Goal: Information Seeking & Learning: Learn about a topic

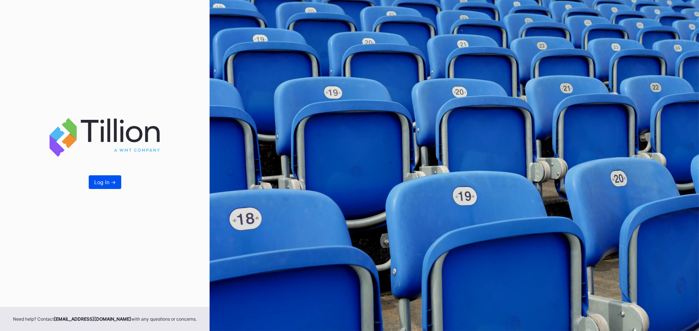
click at [105, 181] on div "Log In ->" at bounding box center [104, 182] width 21 height 6
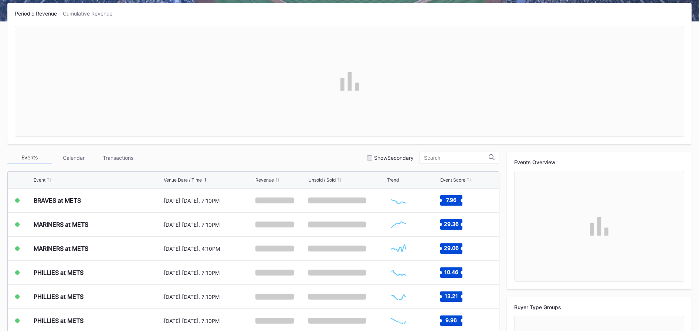
scroll to position [113, 0]
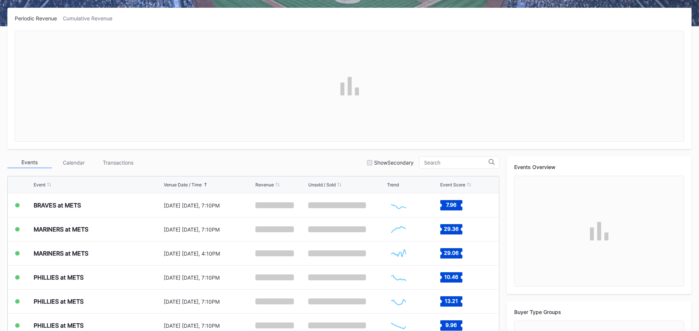
click at [118, 157] on div "Transactions" at bounding box center [118, 162] width 44 height 11
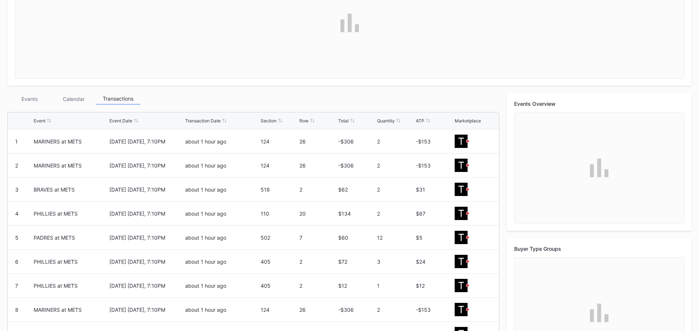
scroll to position [180, 0]
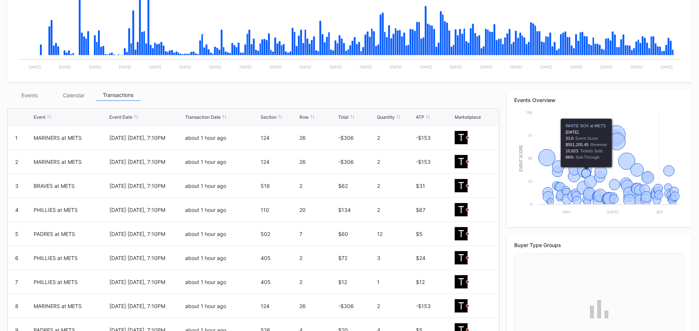
click at [589, 161] on icon "Chart title" at bounding box center [585, 160] width 14 height 14
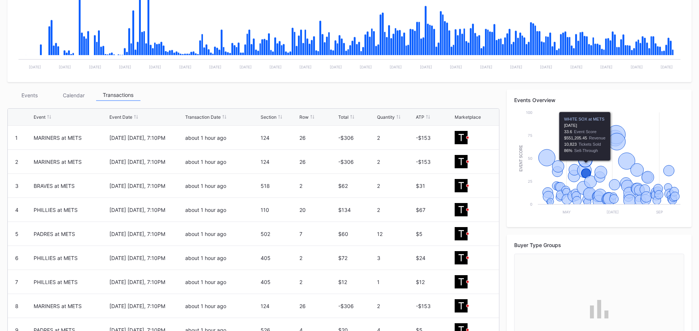
click at [589, 161] on icon "Chart title" at bounding box center [585, 160] width 14 height 14
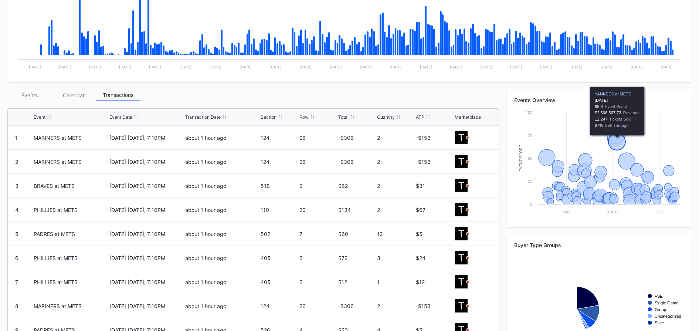
click at [619, 142] on icon "Chart title" at bounding box center [616, 141] width 17 height 17
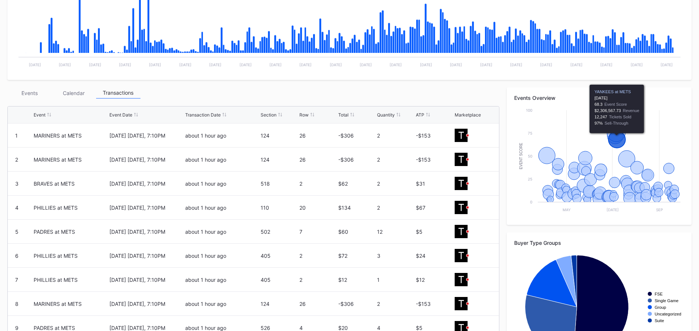
scroll to position [180, 0]
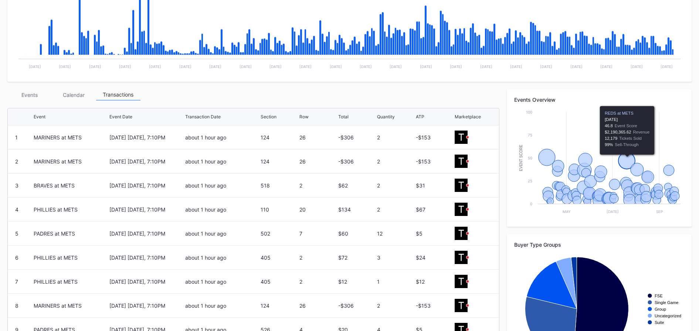
click at [625, 157] on icon "Chart title" at bounding box center [626, 160] width 17 height 17
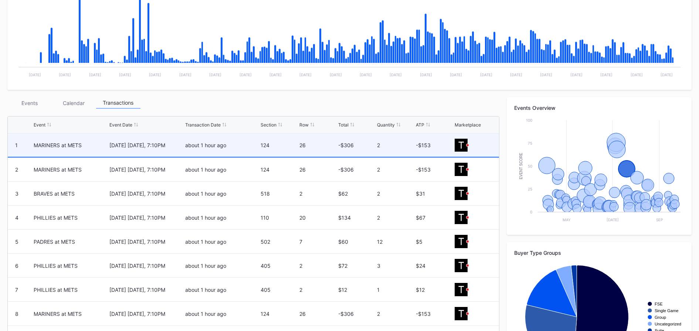
scroll to position [176, 0]
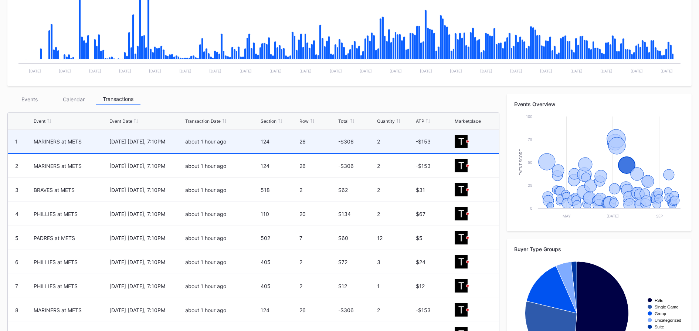
click at [261, 149] on div "124" at bounding box center [279, 141] width 37 height 23
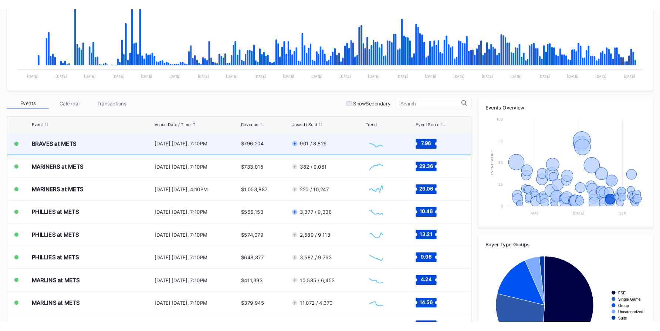
scroll to position [1461, 0]
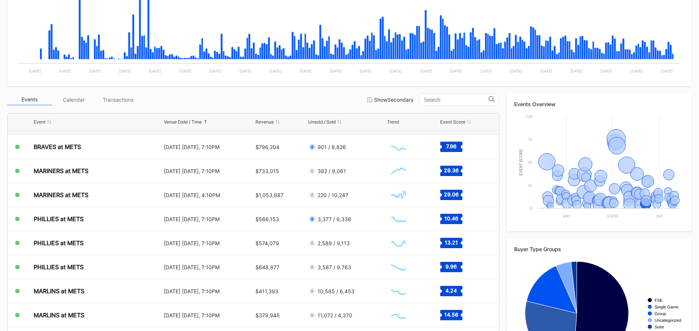
click at [130, 98] on div "Transactions" at bounding box center [118, 99] width 44 height 11
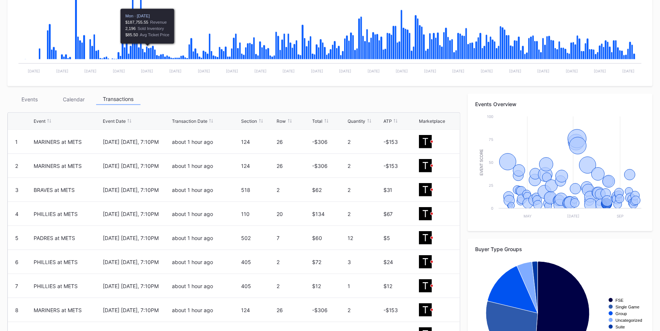
click at [134, 94] on div "Transactions" at bounding box center [118, 98] width 44 height 11
click at [132, 95] on div "Transactions" at bounding box center [118, 98] width 44 height 11
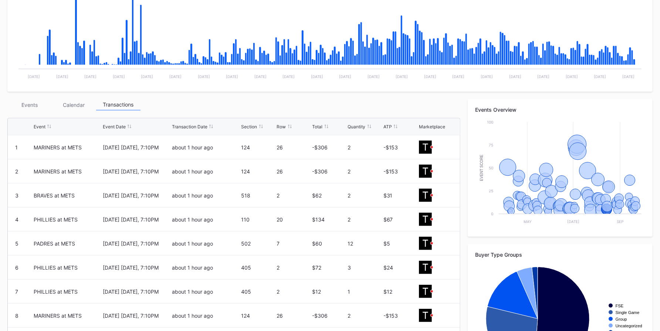
scroll to position [176, 0]
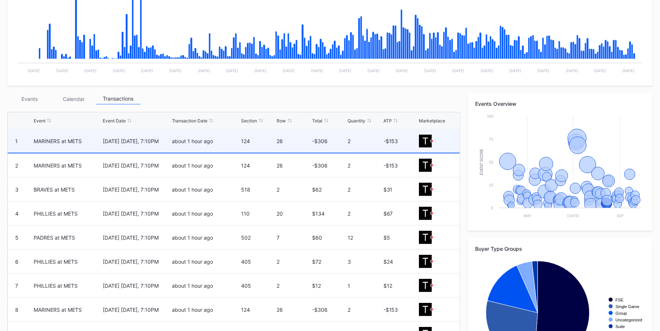
click at [325, 139] on div "-$306" at bounding box center [329, 141] width 34 height 6
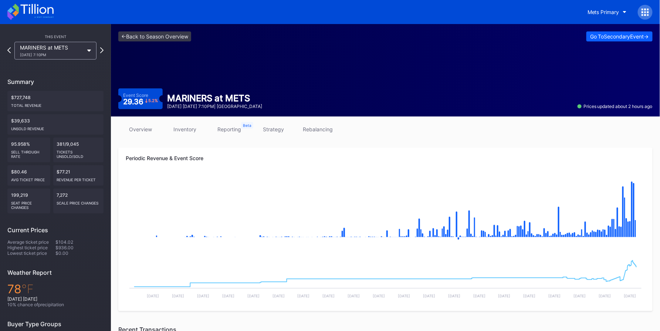
scroll to position [220, 0]
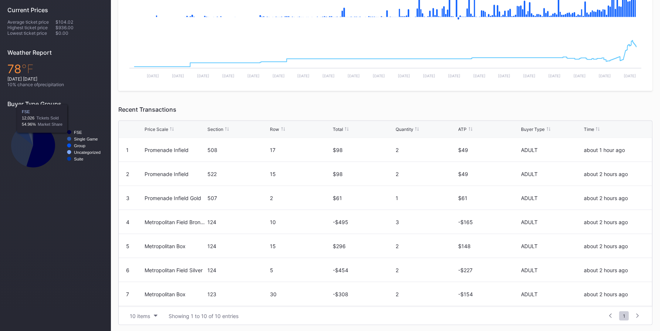
click at [42, 139] on icon "Chart title" at bounding box center [41, 145] width 28 height 44
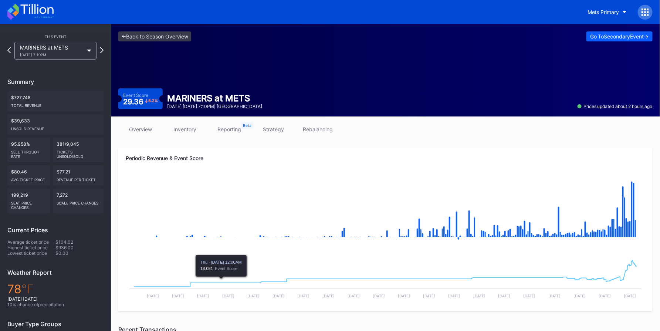
scroll to position [13, 0]
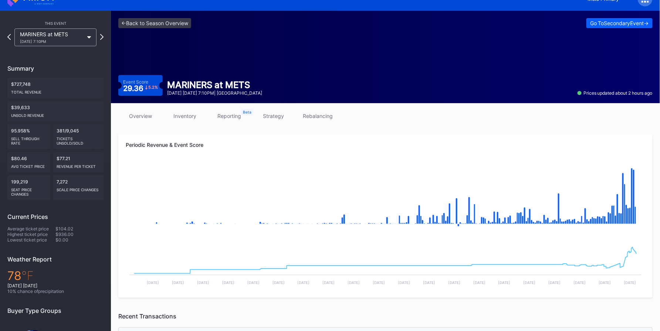
click at [260, 77] on div "Event Score 29.36 5.2 % MARINERS at METS [DATE] [DATE] 7:10PM | Citi Field Pric…" at bounding box center [385, 85] width 534 height 21
click at [259, 80] on div "Event Score 29.36 5.2 % MARINERS at METS [DATE] [DATE] 7:10PM | Citi Field Pric…" at bounding box center [385, 85] width 534 height 21
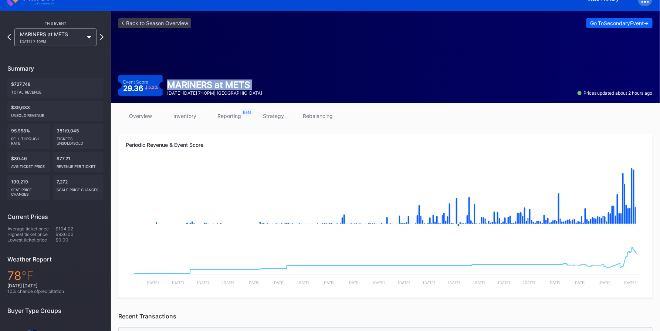
click at [259, 80] on div "Event Score 29.36 5.2 % MARINERS at METS [DATE] [DATE] 7:10PM | Citi Field Pric…" at bounding box center [385, 85] width 534 height 21
click at [239, 82] on div "MARINERS at METS" at bounding box center [214, 84] width 95 height 11
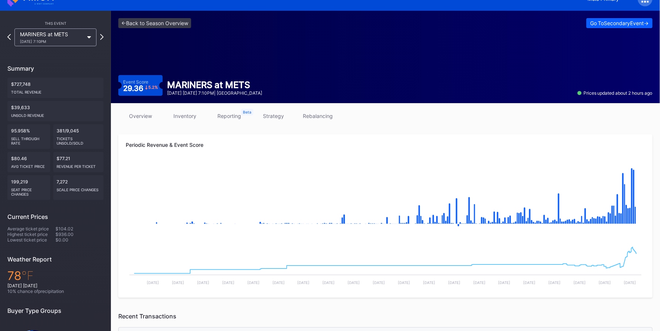
click at [232, 92] on div "[DATE] [DATE] 7:10PM | [GEOGRAPHIC_DATA]" at bounding box center [214, 93] width 95 height 6
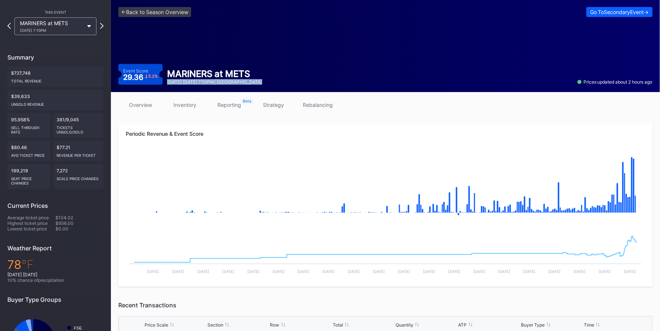
scroll to position [27, 0]
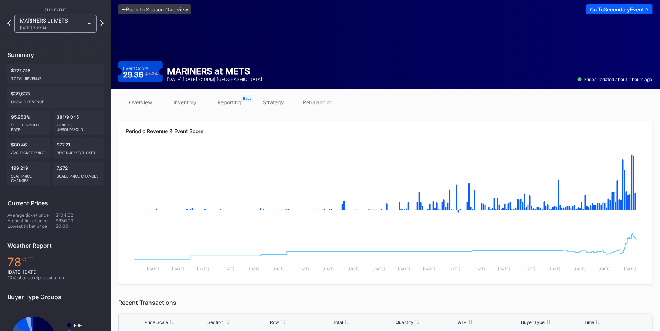
click at [237, 85] on div "<- Back to Season Overview Go To Secondary Event -> Event Score 29.36 5.2 % MAR…" at bounding box center [385, 43] width 549 height 92
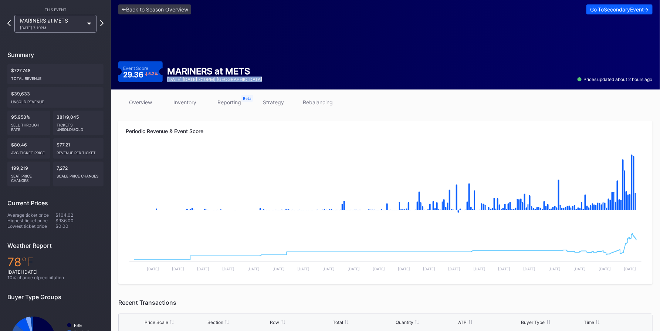
click at [237, 85] on div "<- Back to Season Overview Go To Secondary Event -> Event Score 29.36 5.2 % MAR…" at bounding box center [385, 43] width 549 height 92
click at [239, 78] on div "[DATE] [DATE] 7:10PM | [GEOGRAPHIC_DATA]" at bounding box center [214, 79] width 95 height 6
click at [239, 62] on div "Event Score 29.36 5.2 % MARINERS at METS [DATE] [DATE] 7:10PM | Citi Field Pric…" at bounding box center [385, 71] width 534 height 21
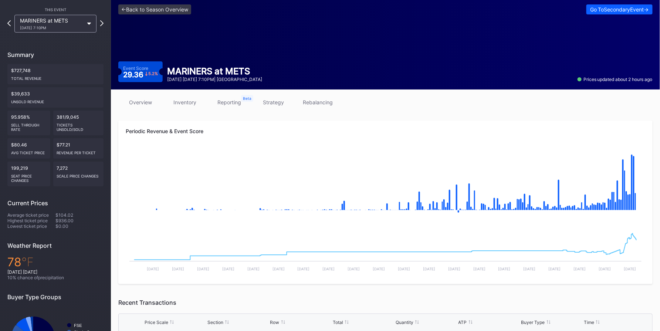
click at [234, 74] on div "MARINERS at METS" at bounding box center [214, 71] width 95 height 11
click at [234, 76] on div "MARINERS at METS" at bounding box center [214, 71] width 95 height 11
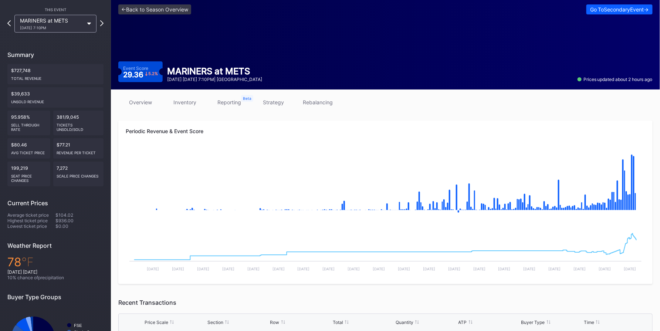
click at [233, 84] on div "<- Back to Season Overview Go To Secondary Event -> Event Score 29.36 5.2 % MAR…" at bounding box center [385, 43] width 549 height 92
click at [238, 82] on div "[DATE] [DATE] 7:10PM | [GEOGRAPHIC_DATA]" at bounding box center [214, 79] width 95 height 6
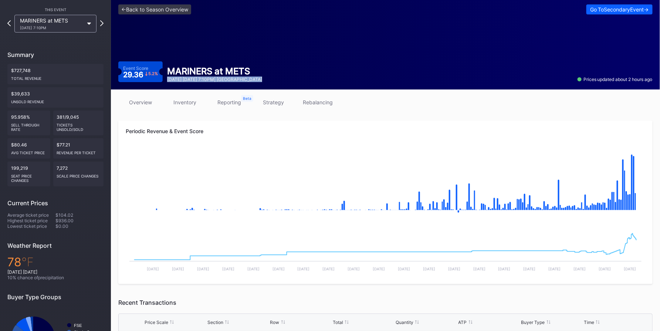
click at [238, 82] on div "[DATE] [DATE] 7:10PM | [GEOGRAPHIC_DATA]" at bounding box center [214, 79] width 95 height 6
click at [251, 81] on div "MARINERS at METS [DATE] [DATE] 7:10PM | [GEOGRAPHIC_DATA]" at bounding box center [215, 74] width 104 height 16
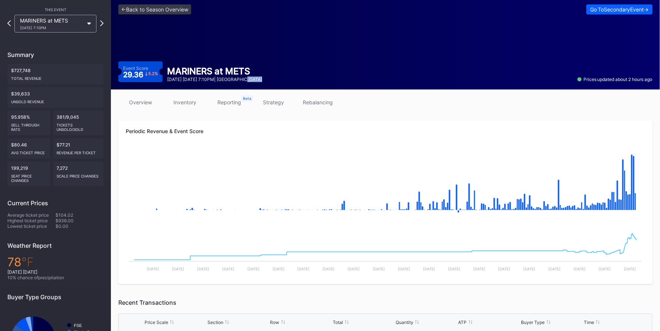
click at [251, 81] on div "MARINERS at METS [DATE] [DATE] 7:10PM | [GEOGRAPHIC_DATA]" at bounding box center [215, 74] width 104 height 16
